Goal: Task Accomplishment & Management: Use online tool/utility

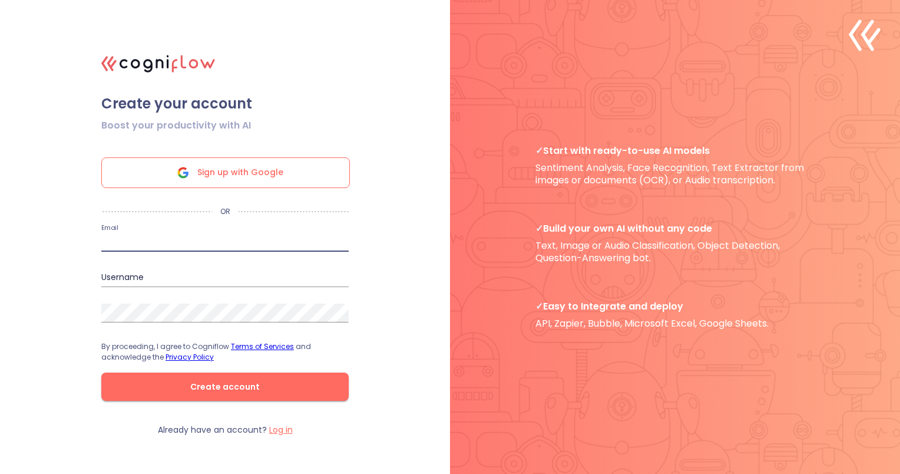
click at [174, 242] on input "email" at bounding box center [225, 242] width 248 height 19
type input "[PERSON_NAME][EMAIL_ADDRESS][DOMAIN_NAME]"
type input "[PERSON_NAME]"
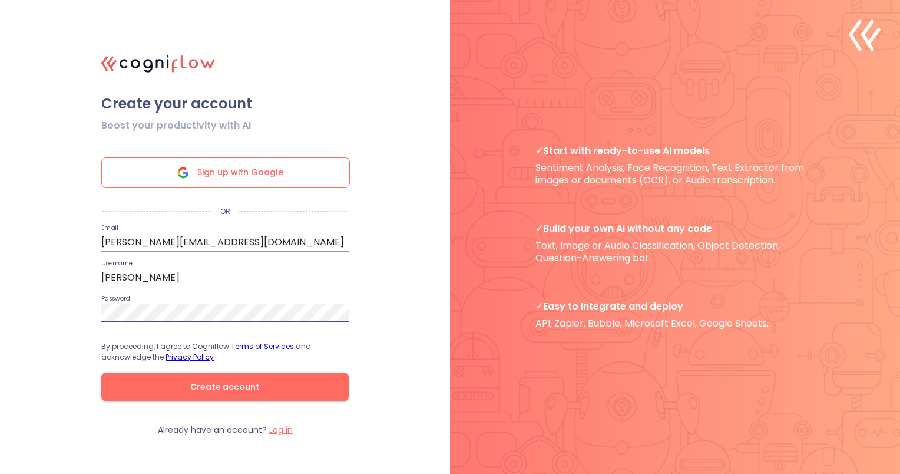
click at [237, 388] on span "Create account" at bounding box center [225, 387] width 210 height 15
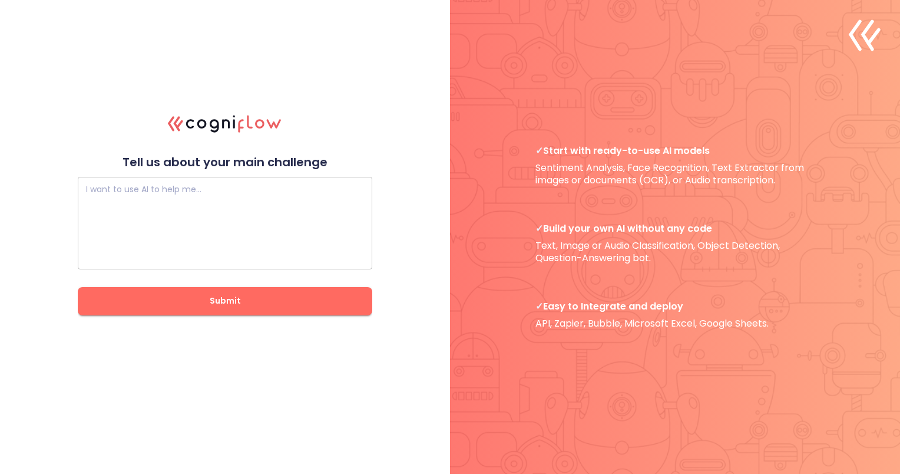
click at [253, 202] on textarea at bounding box center [225, 222] width 278 height 71
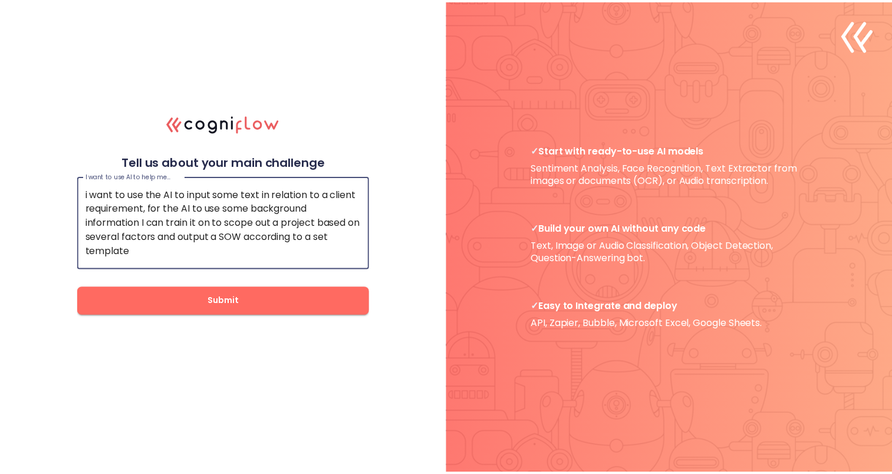
scroll to position [14, 0]
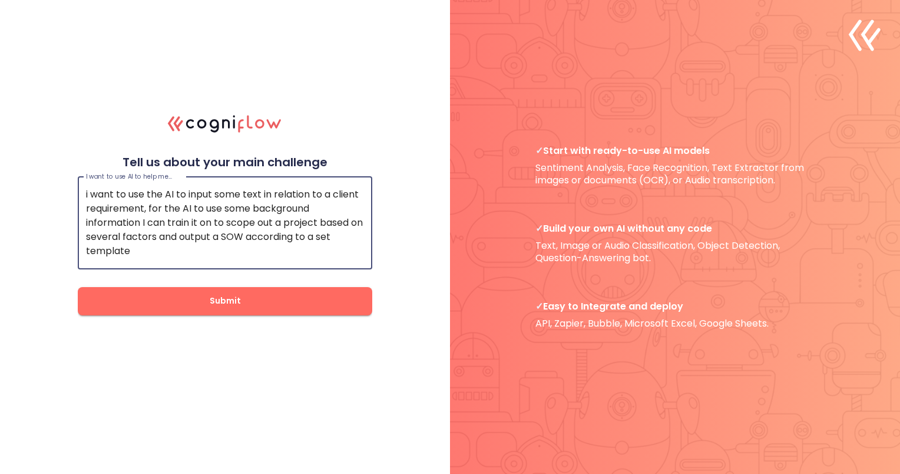
type textarea "i want to use the AI to input some text in relation to a client requirement, fo…"
click at [264, 304] on span "Submit" at bounding box center [225, 300] width 257 height 15
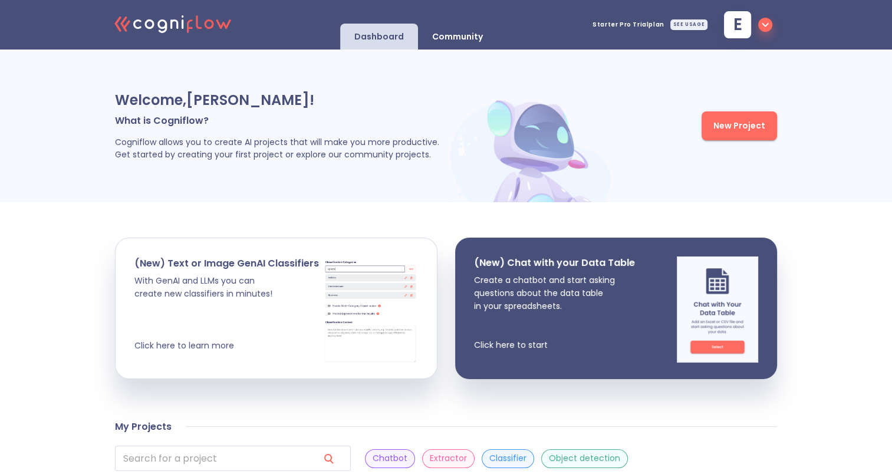
click at [745, 131] on span "New Project" at bounding box center [739, 125] width 52 height 15
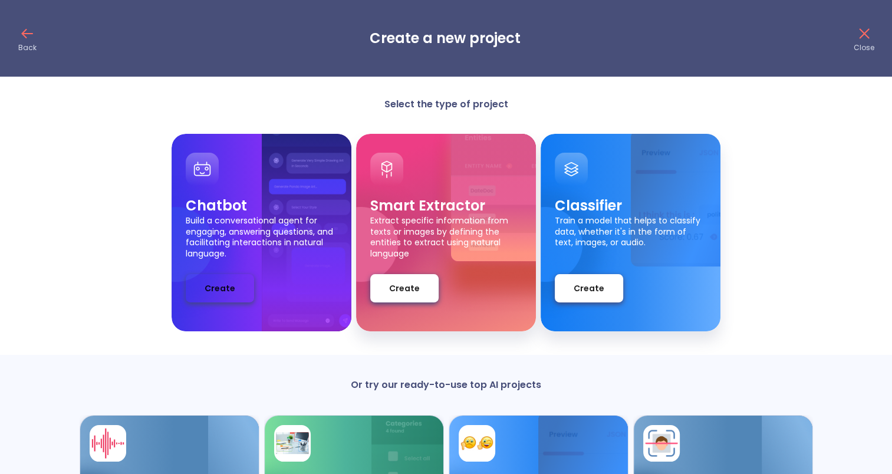
click at [207, 295] on span "Create" at bounding box center [219, 288] width 31 height 15
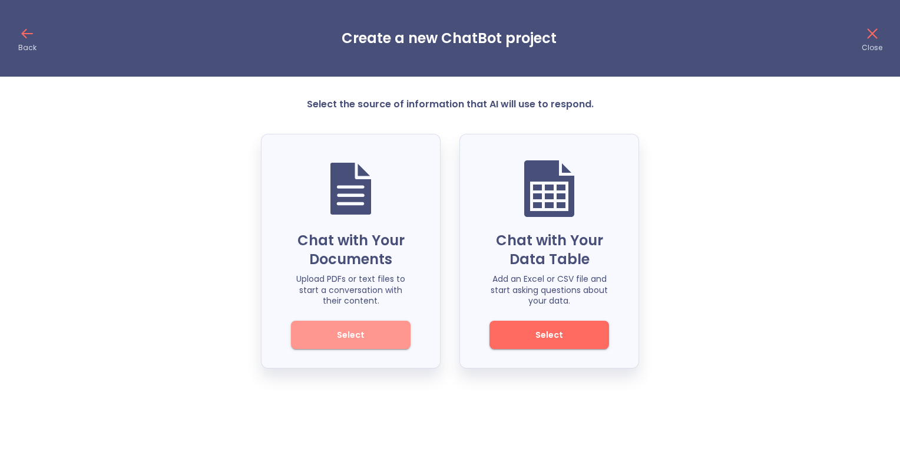
click at [355, 341] on span "Select" at bounding box center [351, 335] width 80 height 15
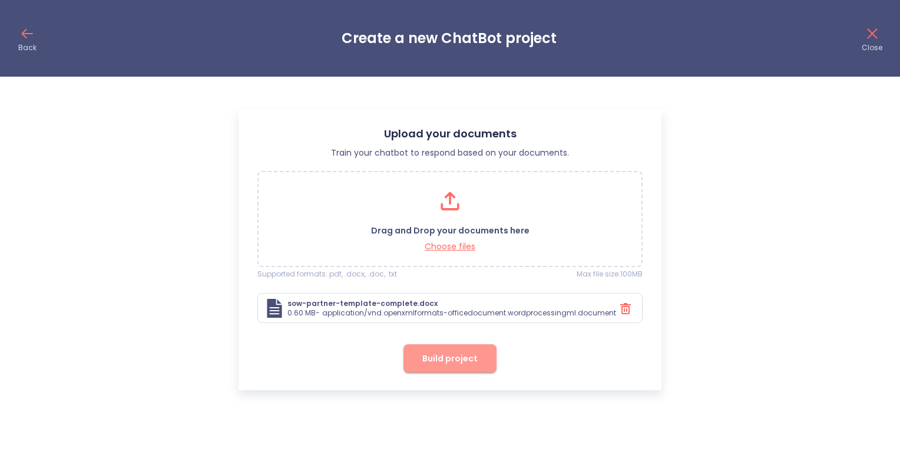
click at [481, 358] on button "Build project" at bounding box center [450, 358] width 93 height 28
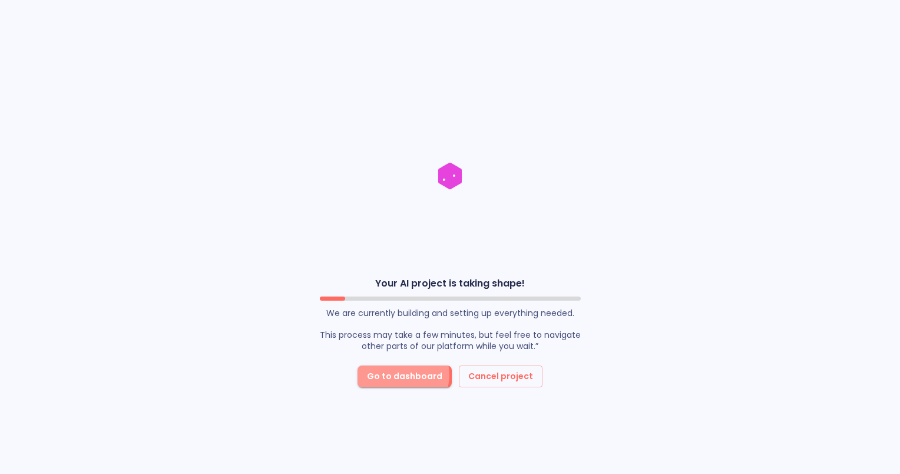
click at [407, 375] on span "Go to dashboard" at bounding box center [404, 376] width 75 height 15
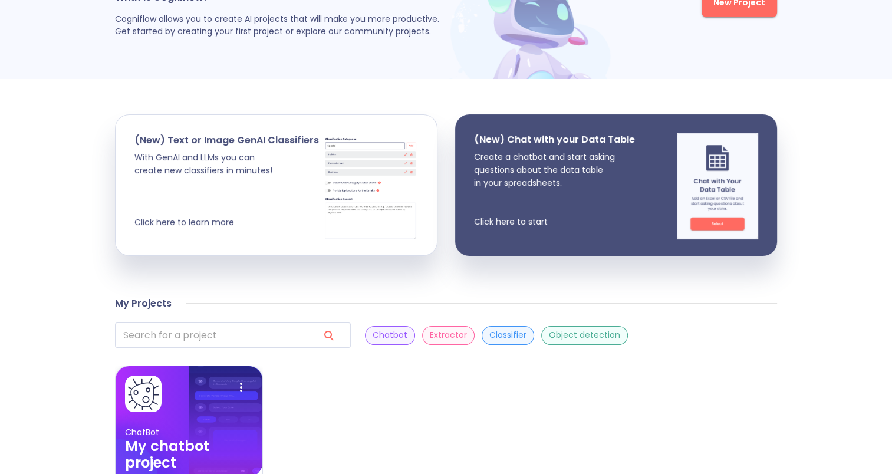
scroll to position [246, 0]
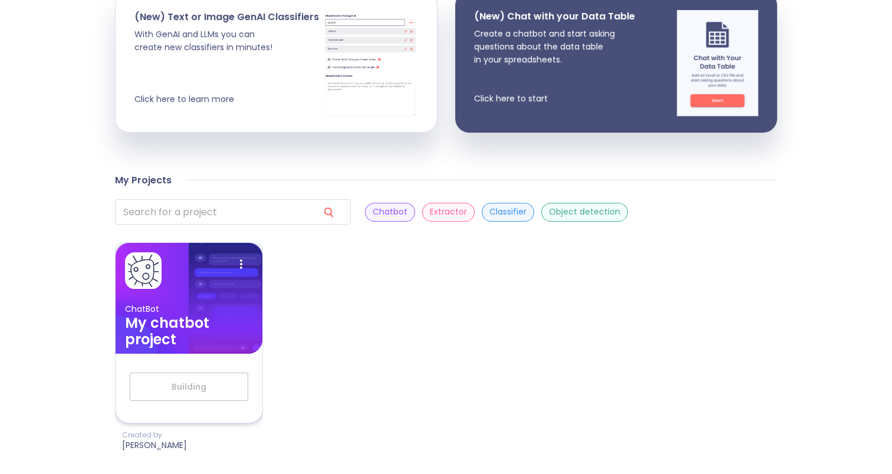
click at [199, 345] on h3 "My chatbot project" at bounding box center [189, 331] width 128 height 33
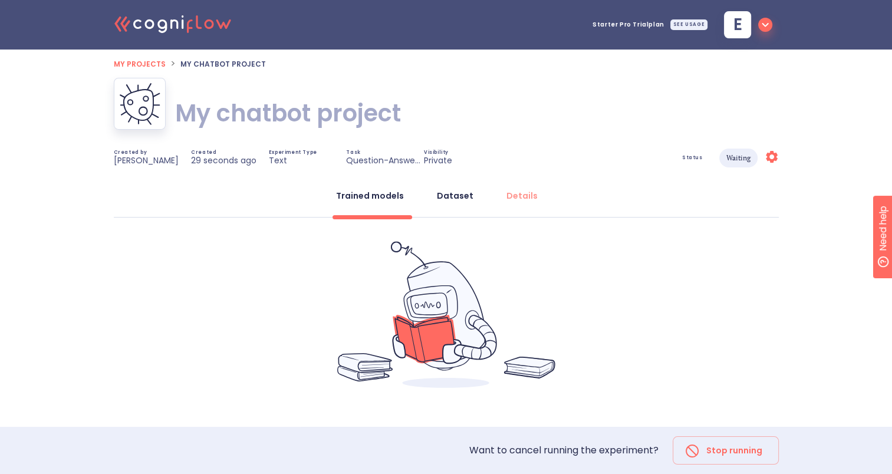
click at [451, 188] on button "Dataset" at bounding box center [455, 196] width 51 height 28
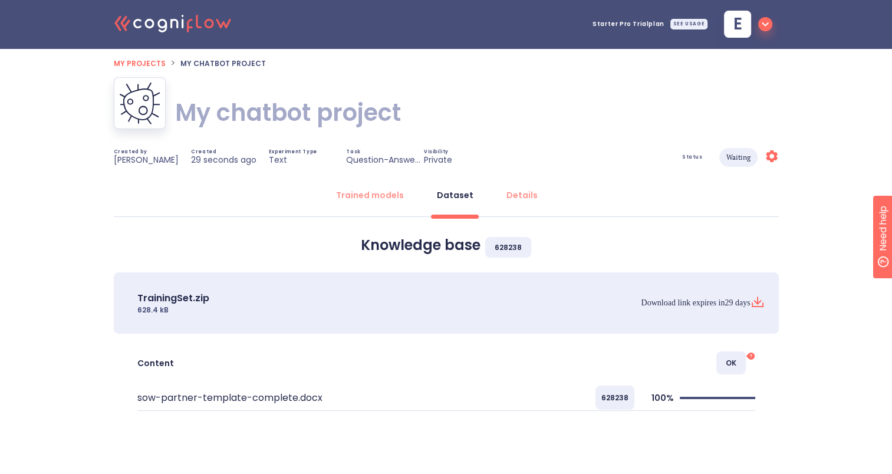
scroll to position [39, 0]
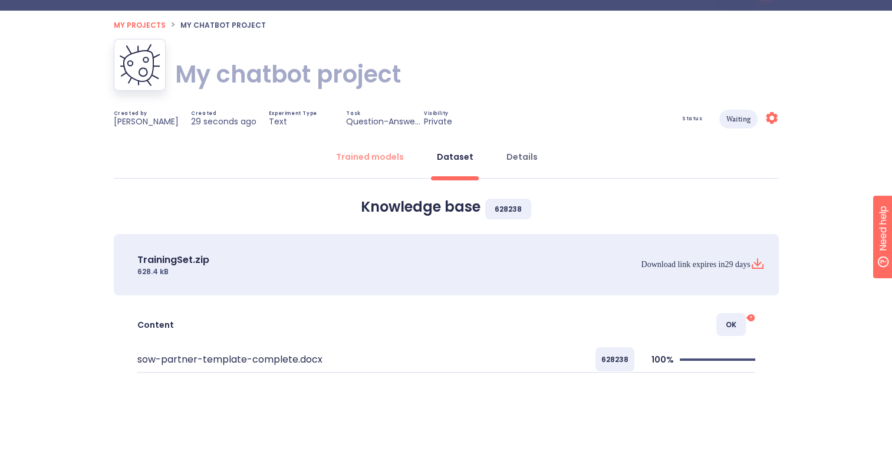
click at [509, 154] on div "Details" at bounding box center [521, 157] width 31 height 12
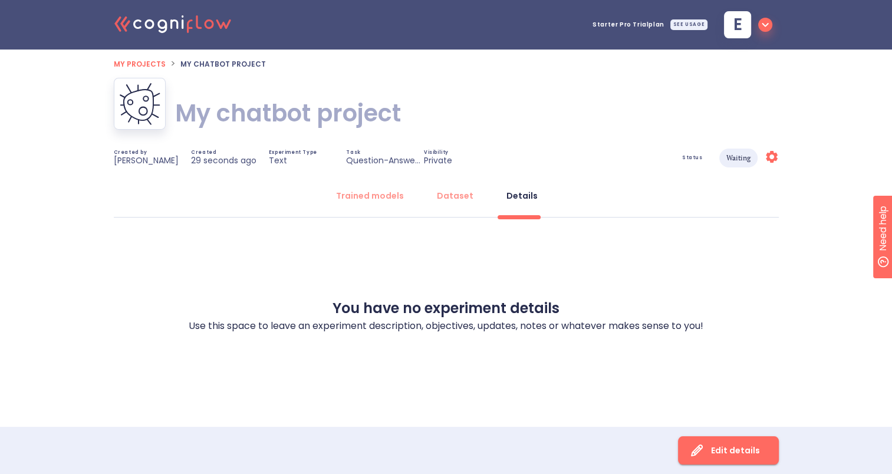
scroll to position [0, 0]
click at [390, 201] on div "Trained models" at bounding box center [374, 196] width 68 height 12
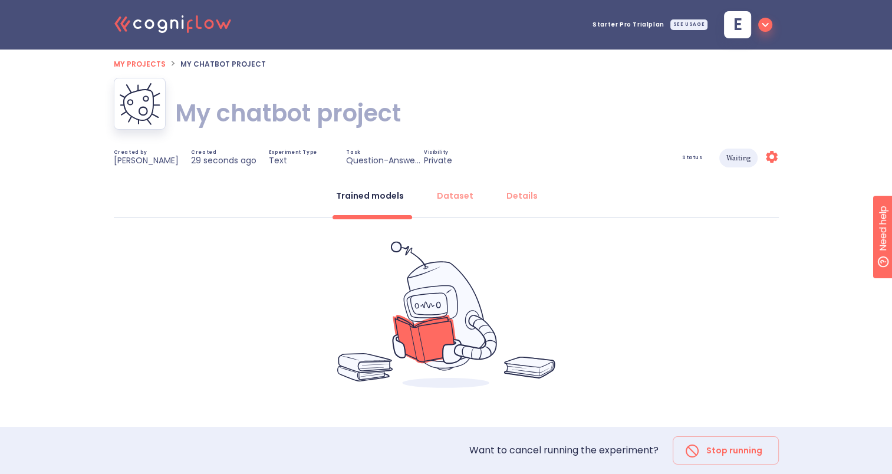
click at [139, 64] on span "My projects" at bounding box center [140, 64] width 52 height 10
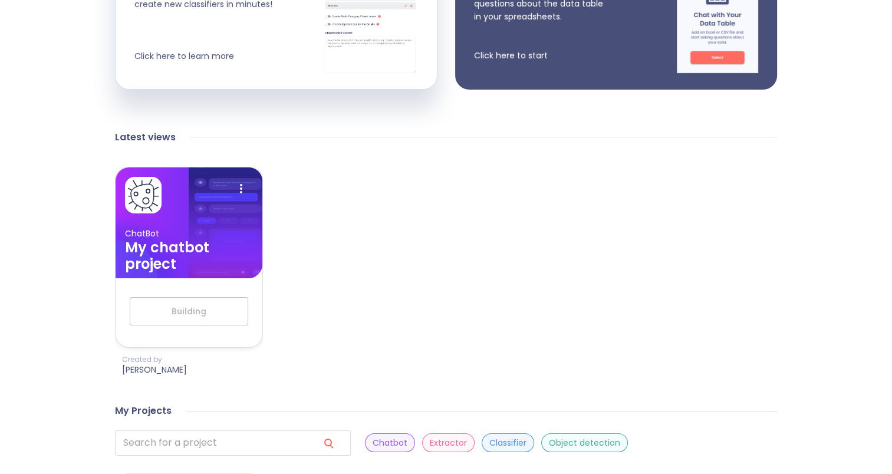
scroll to position [284, 0]
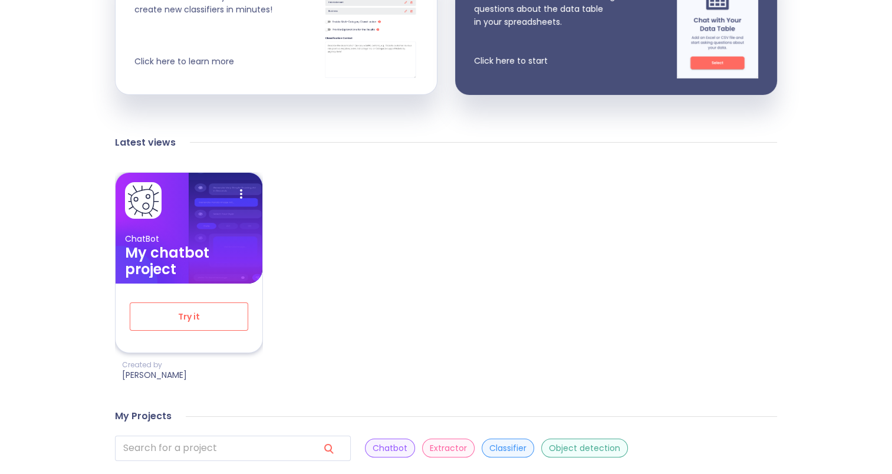
click at [170, 314] on span "Try it" at bounding box center [189, 316] width 80 height 15
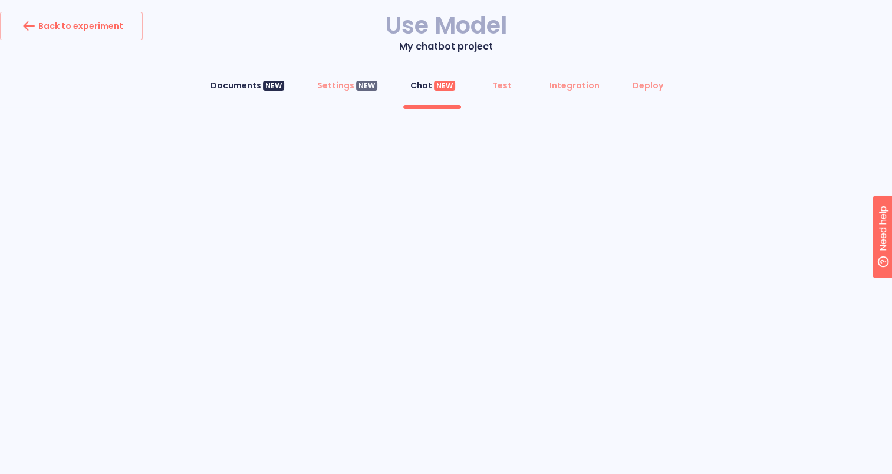
click at [248, 87] on div "Documents NEW" at bounding box center [247, 86] width 74 height 12
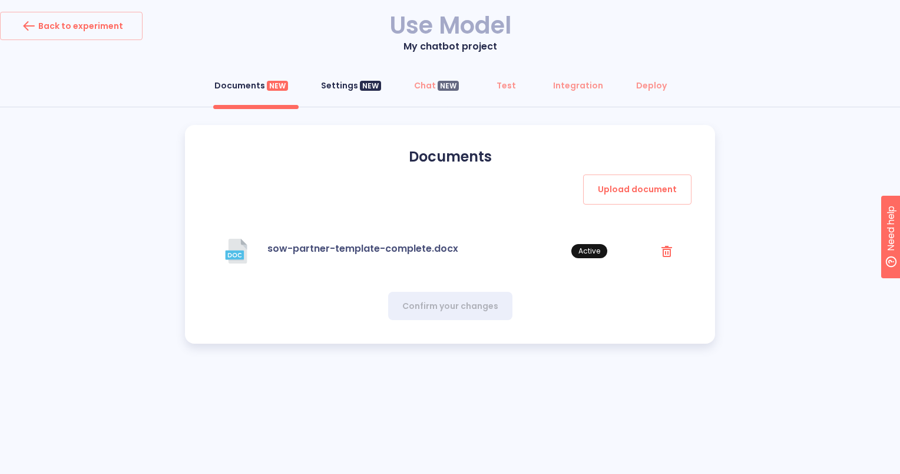
click at [351, 83] on div "Settings NEW" at bounding box center [351, 86] width 60 height 12
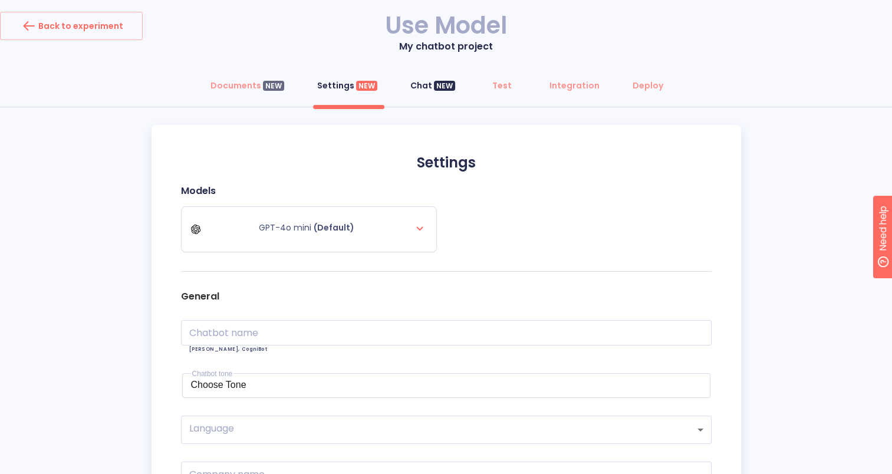
click at [415, 83] on div "Chat NEW" at bounding box center [432, 86] width 45 height 12
